Goal: Task Accomplishment & Management: Use online tool/utility

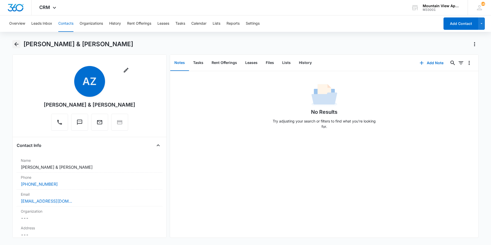
click at [16, 44] on icon "Back" at bounding box center [16, 44] width 4 height 4
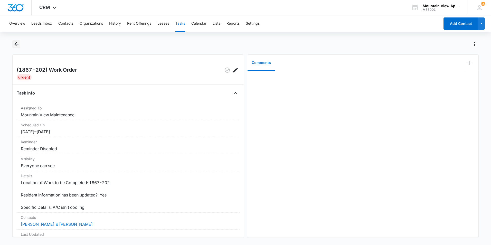
click at [16, 44] on icon "Back" at bounding box center [16, 44] width 6 height 6
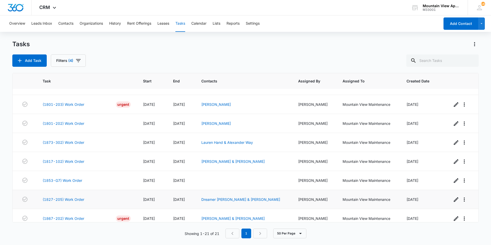
scroll to position [266, 0]
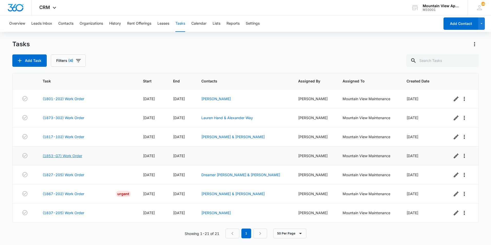
click at [71, 157] on link "(1853-G7) Work Order" at bounding box center [63, 155] width 40 height 5
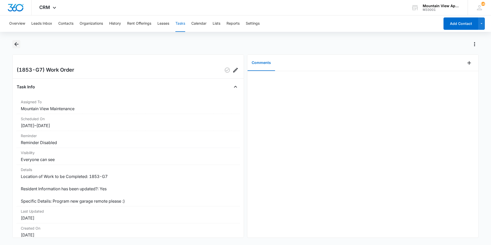
click at [16, 43] on icon "Back" at bounding box center [16, 44] width 6 height 6
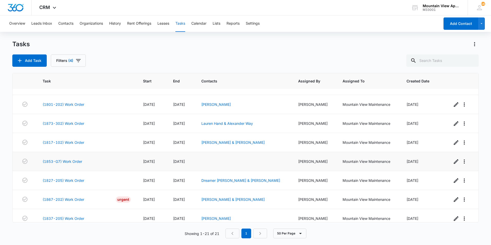
scroll to position [266, 0]
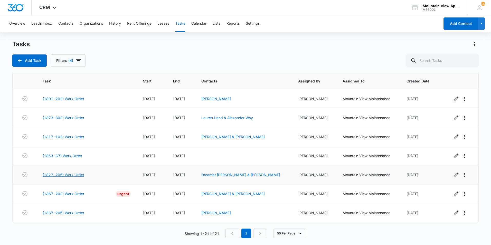
click at [72, 176] on link "(1827-205) Work Order" at bounding box center [64, 174] width 42 height 5
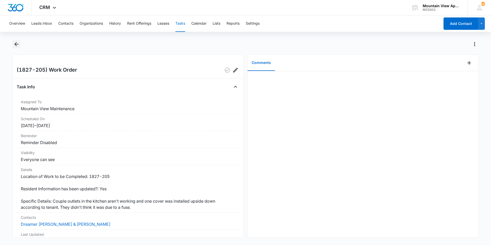
click at [15, 43] on icon "Back" at bounding box center [16, 44] width 6 height 6
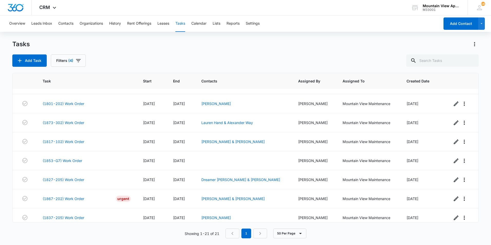
scroll to position [266, 0]
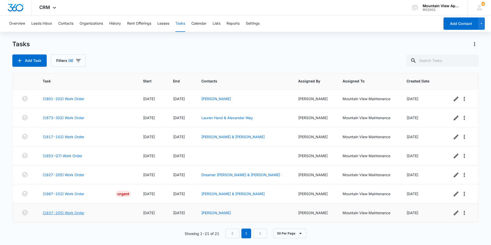
click at [75, 213] on link "(1837-205) Work Order" at bounding box center [64, 212] width 42 height 5
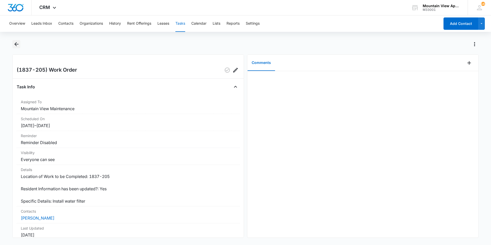
click at [16, 42] on icon "Back" at bounding box center [16, 44] width 4 height 4
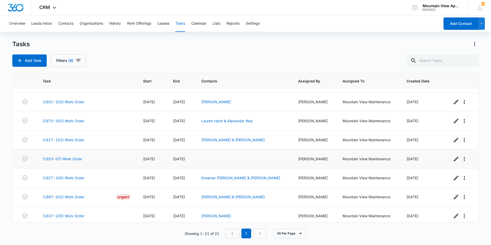
scroll to position [266, 0]
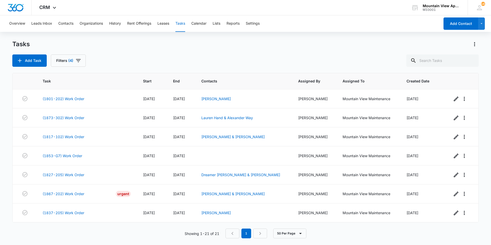
click at [184, 63] on div "Add Task Filters (4)" at bounding box center [245, 60] width 467 height 12
